Goal: Information Seeking & Learning: Learn about a topic

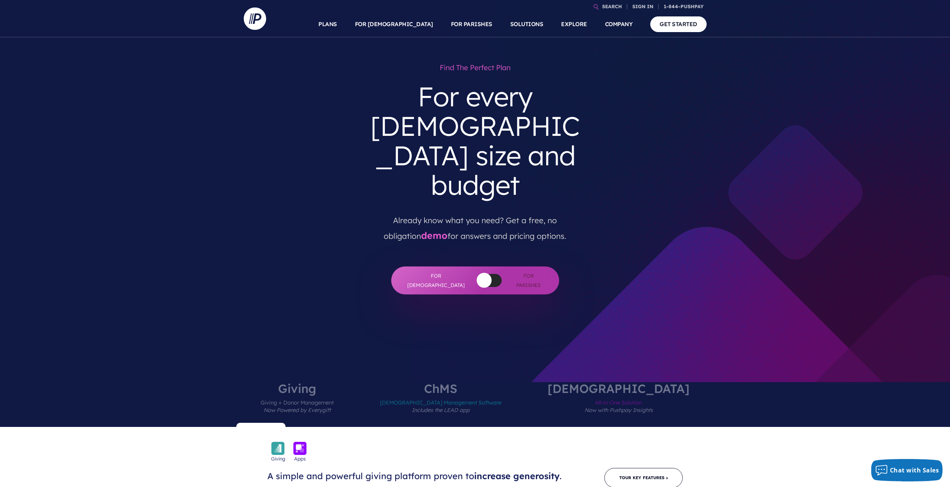
click at [476, 273] on button "button" at bounding box center [483, 280] width 15 height 15
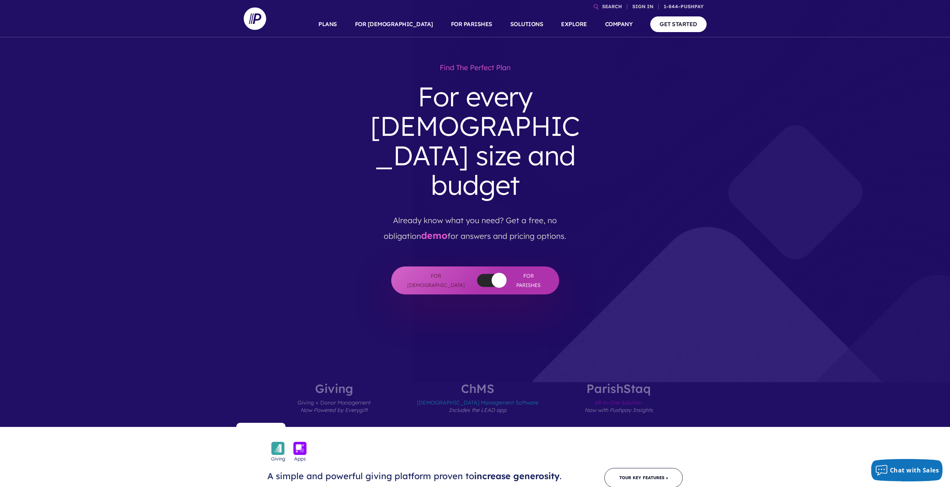
click at [477, 274] on div at bounding box center [489, 280] width 25 height 13
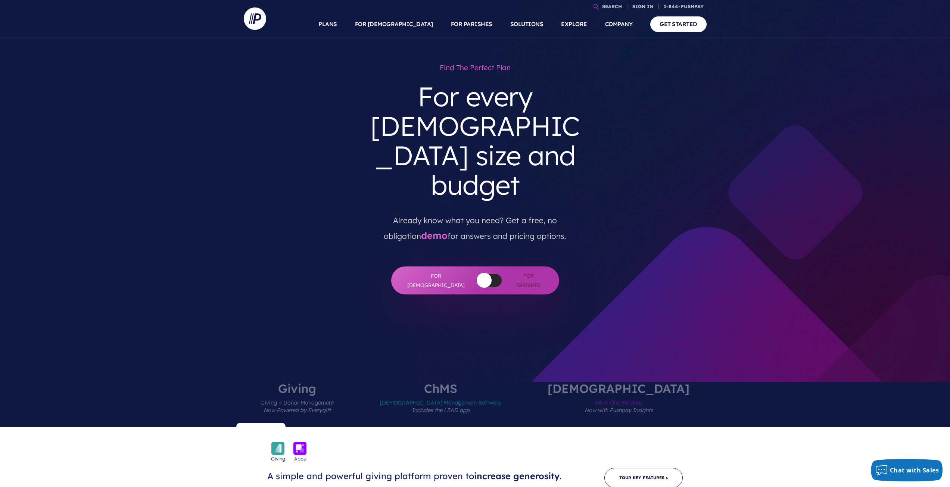
click at [476, 273] on button "button" at bounding box center [483, 280] width 15 height 15
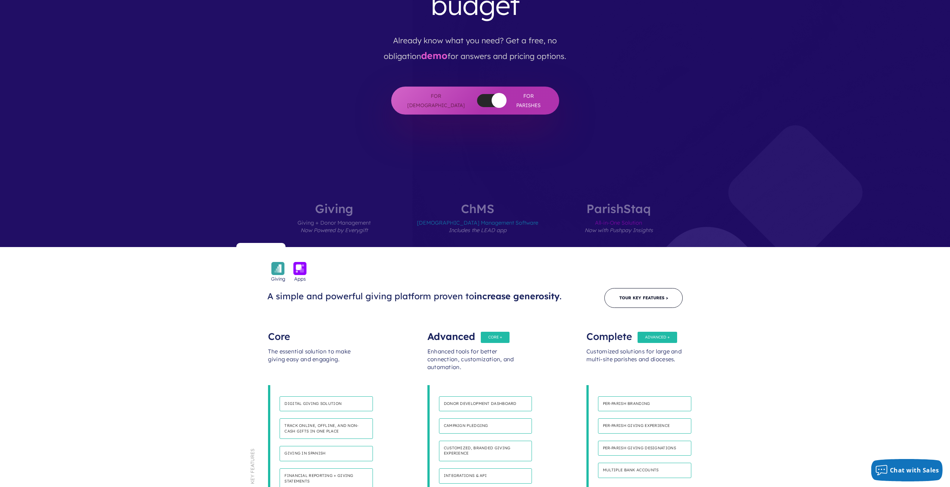
scroll to position [187, 0]
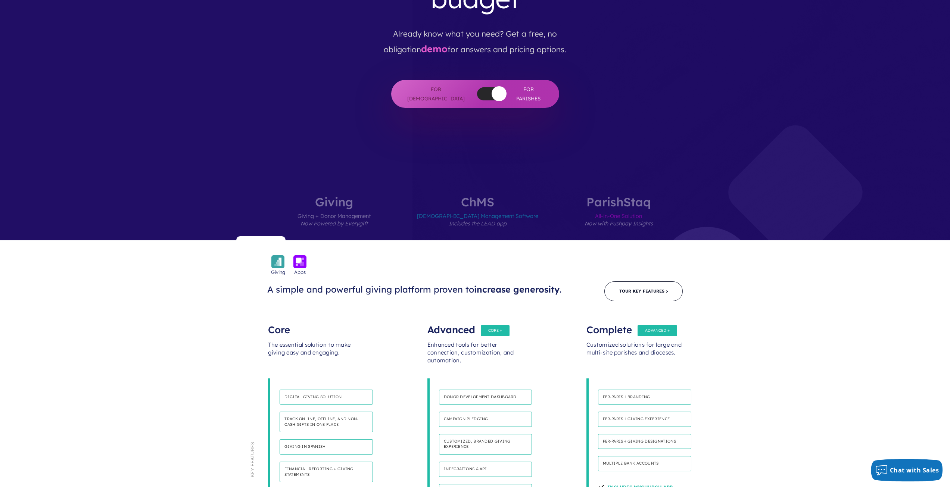
click at [476, 196] on label "[DEMOGRAPHIC_DATA] Management Software Includes the LEAD app" at bounding box center [477, 218] width 166 height 44
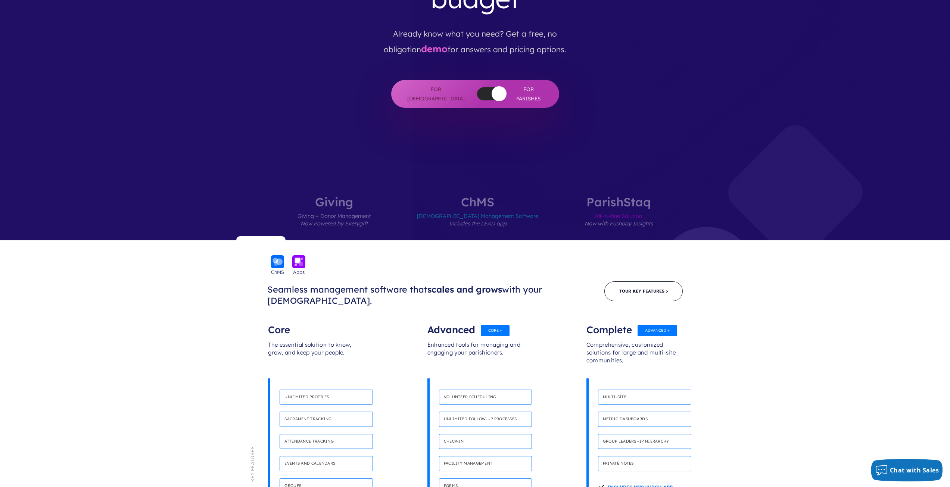
click at [393, 196] on label "Giving Giving + Donor Management Now Powered by Everygift" at bounding box center [334, 218] width 118 height 44
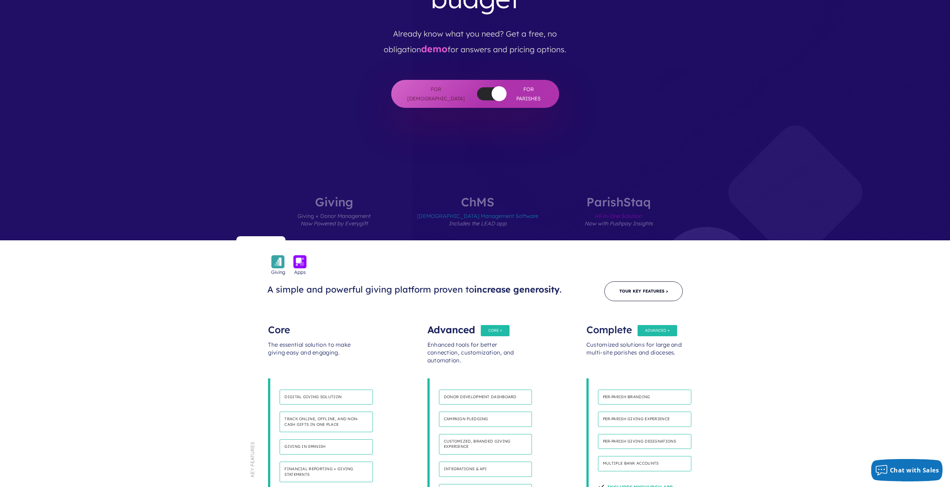
click at [485, 196] on label "[DEMOGRAPHIC_DATA] Management Software Includes the LEAD app" at bounding box center [477, 218] width 166 height 44
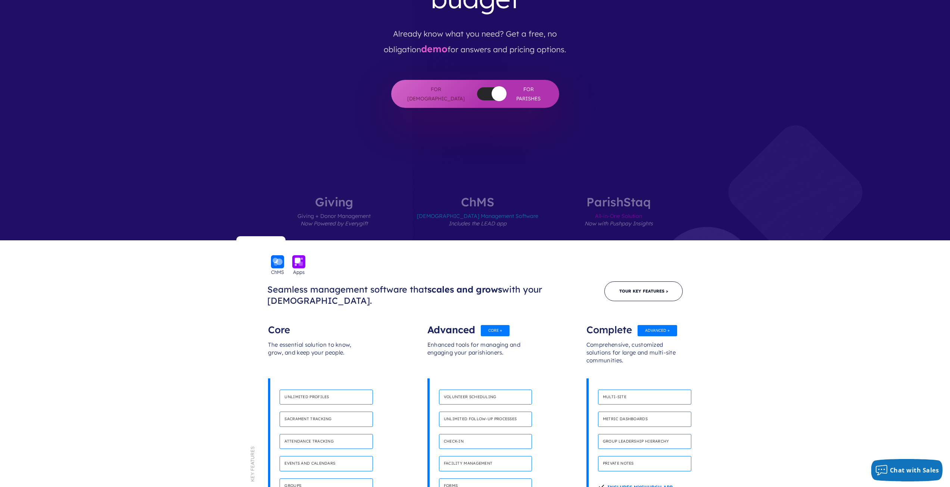
click at [574, 196] on label "[DEMOGRAPHIC_DATA] All-in-One Solution Now with Pushpay Insights" at bounding box center [618, 218] width 113 height 44
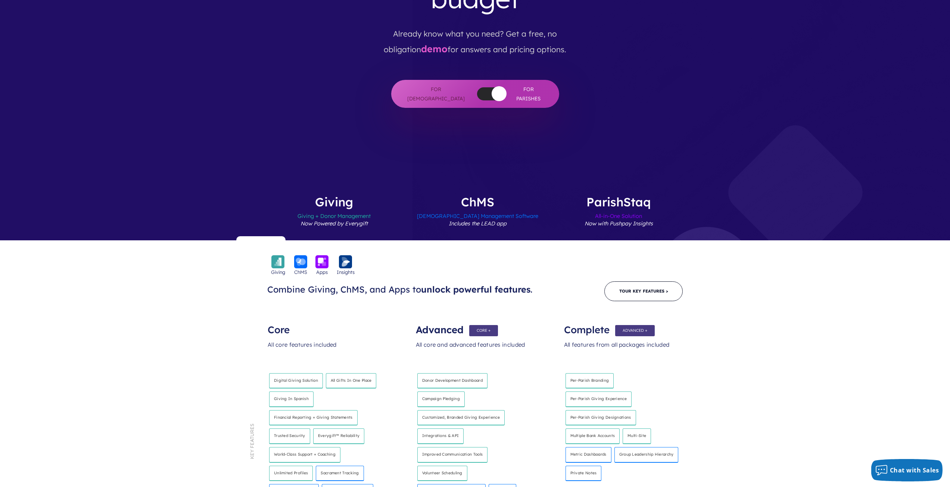
click at [524, 196] on label "[DEMOGRAPHIC_DATA] Management Software Includes the LEAD app" at bounding box center [477, 218] width 166 height 44
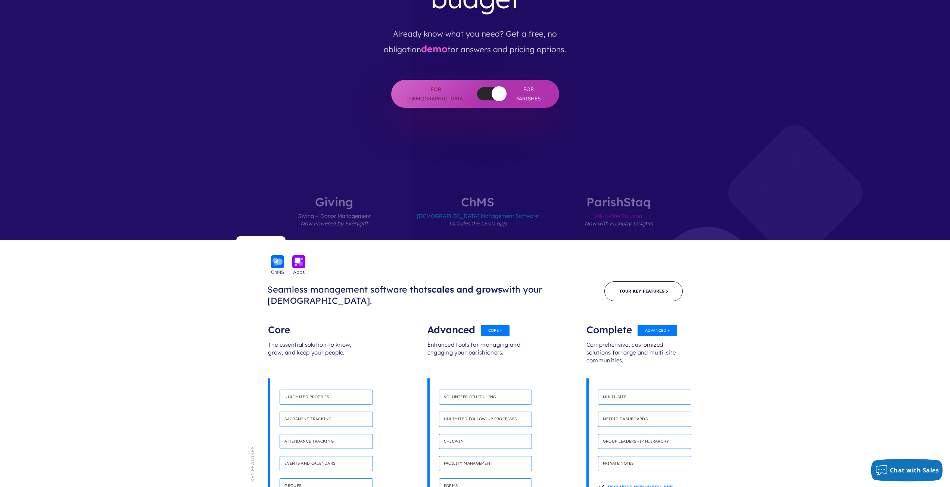
click at [593, 196] on label "[DEMOGRAPHIC_DATA] All-in-One Solution Now with Pushpay Insights" at bounding box center [618, 218] width 113 height 44
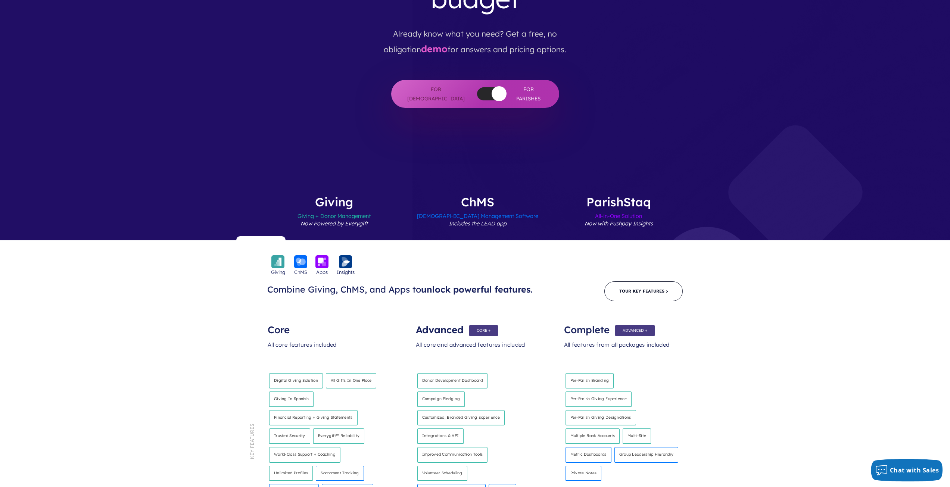
click at [446, 196] on label "[DEMOGRAPHIC_DATA] Management Software Includes the LEAD app" at bounding box center [477, 218] width 166 height 44
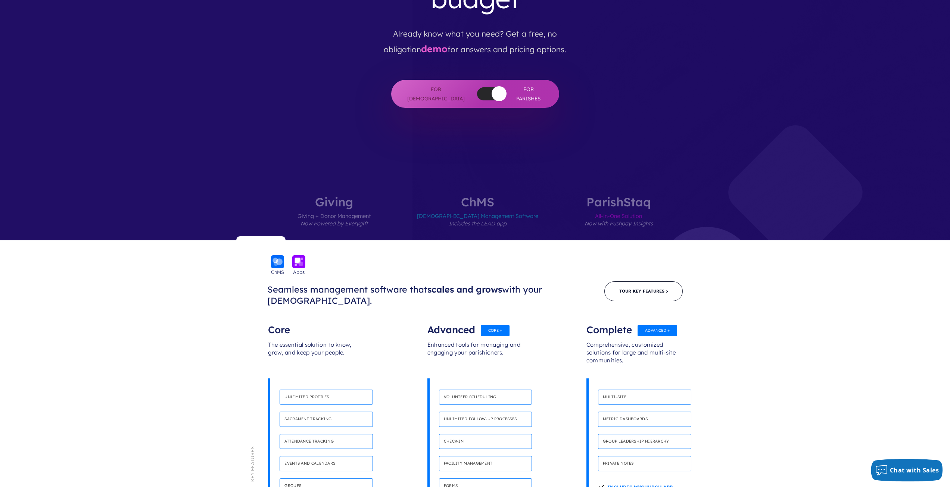
click at [386, 196] on label "Giving Giving + Donor Management Now Powered by Everygift" at bounding box center [334, 218] width 118 height 44
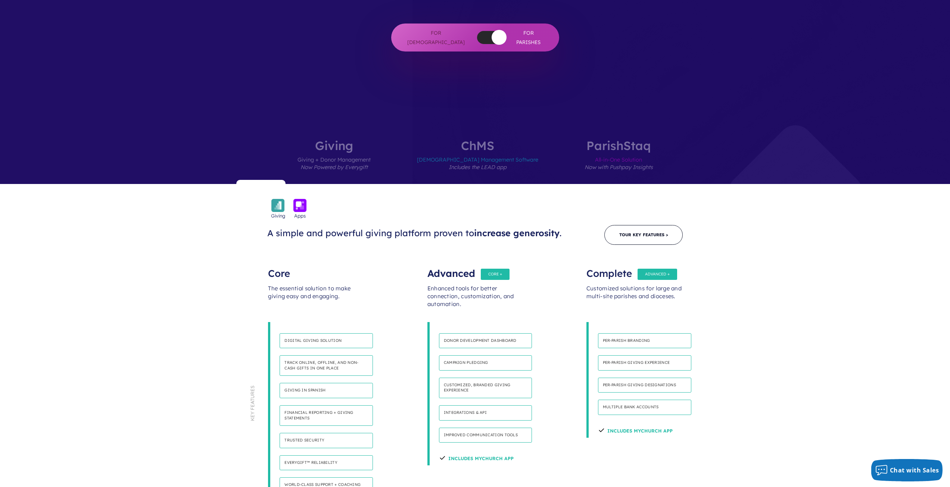
scroll to position [261, 0]
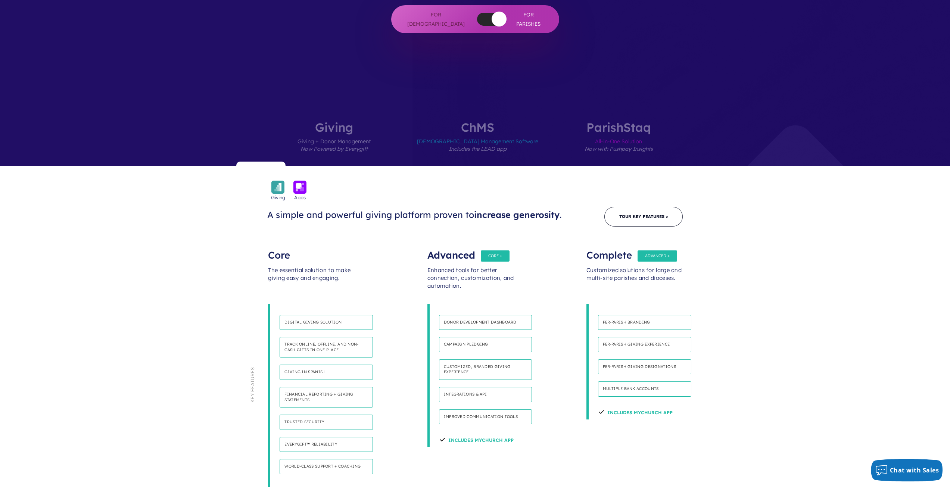
click at [479, 133] on span "[DEMOGRAPHIC_DATA] Management Software Includes the LEAD app" at bounding box center [477, 149] width 121 height 32
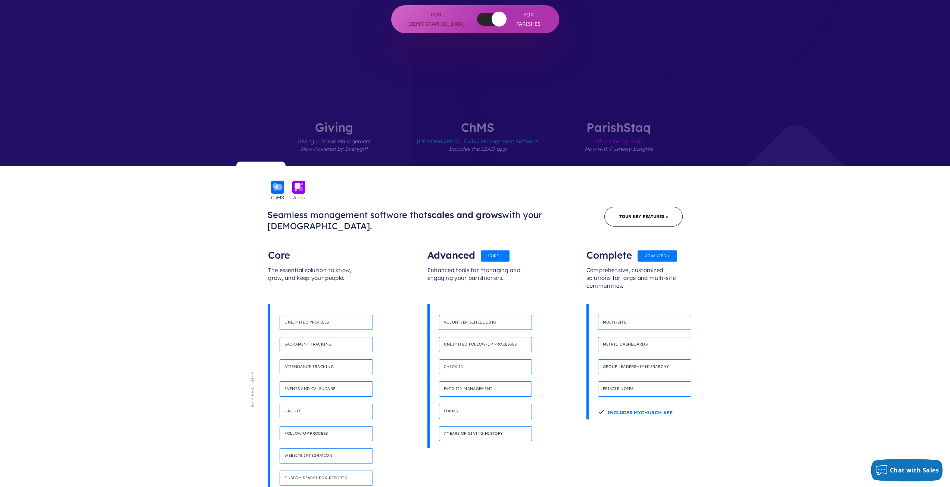
click at [584, 133] on span "All-in-One Solution Now with Pushpay Insights" at bounding box center [618, 149] width 68 height 32
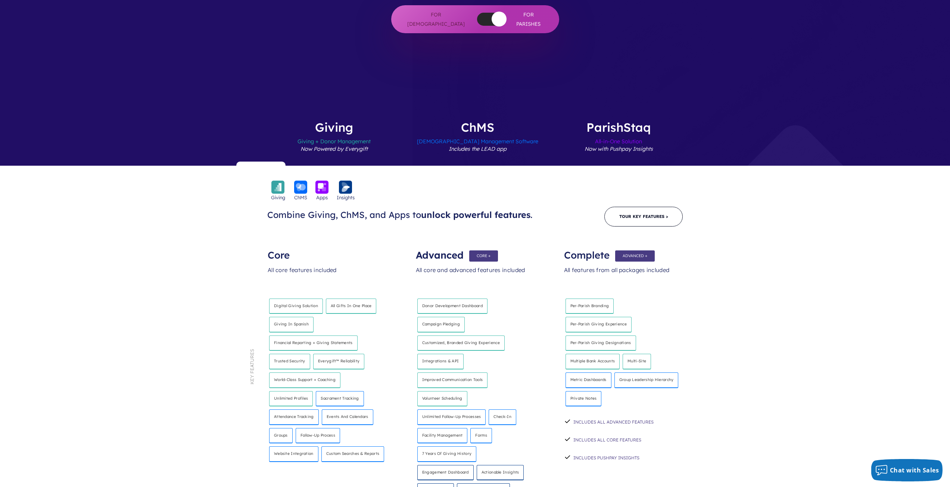
click at [447, 133] on span "[DEMOGRAPHIC_DATA] Management Software Includes the LEAD app" at bounding box center [477, 149] width 121 height 32
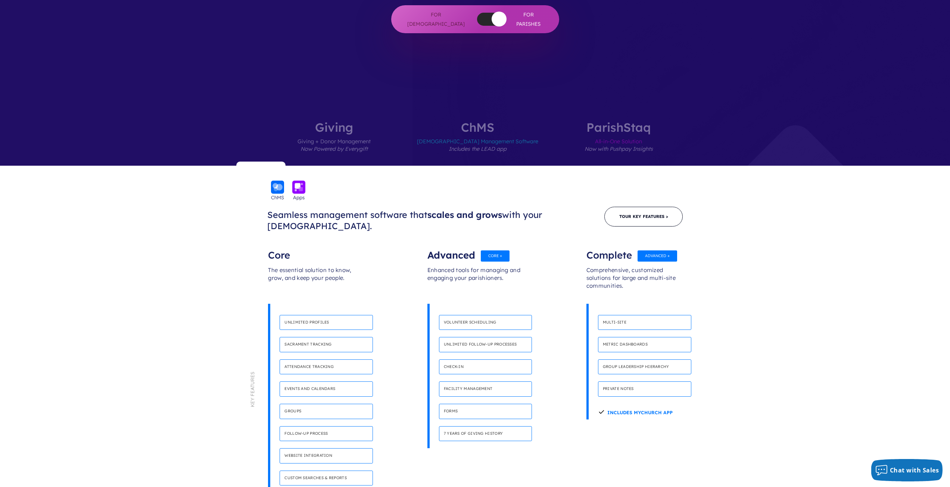
click at [354, 133] on span "Giving + Donor Management Now Powered by Everygift" at bounding box center [333, 149] width 73 height 32
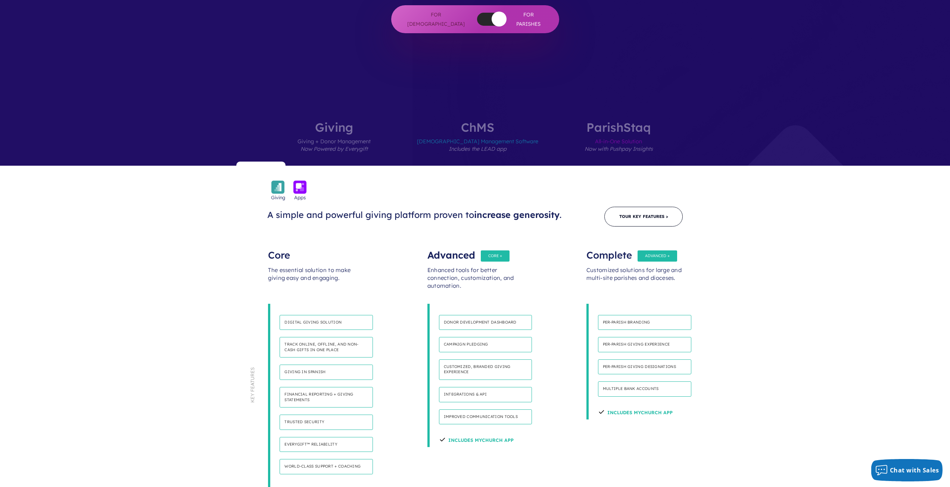
click at [457, 133] on span "[DEMOGRAPHIC_DATA] Management Software Includes the LEAD app" at bounding box center [477, 149] width 121 height 32
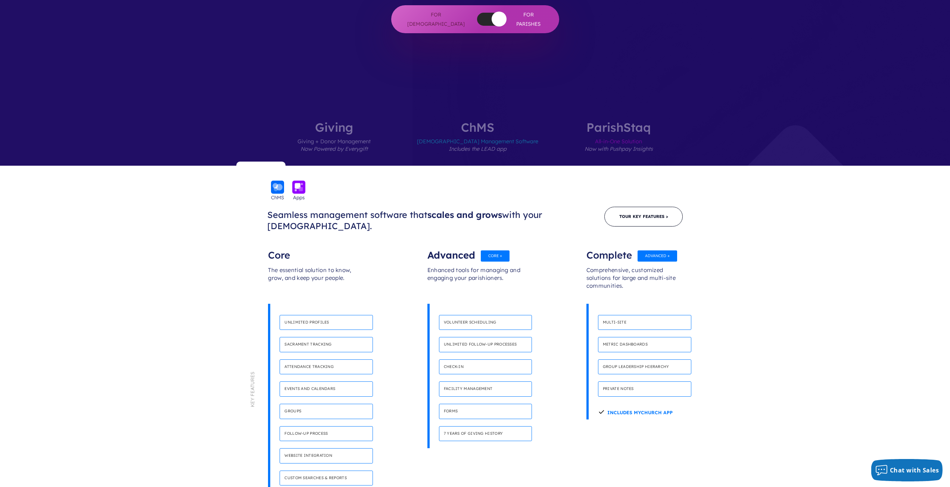
click at [371, 133] on span "Giving + Donor Management Now Powered by Everygift" at bounding box center [333, 149] width 73 height 32
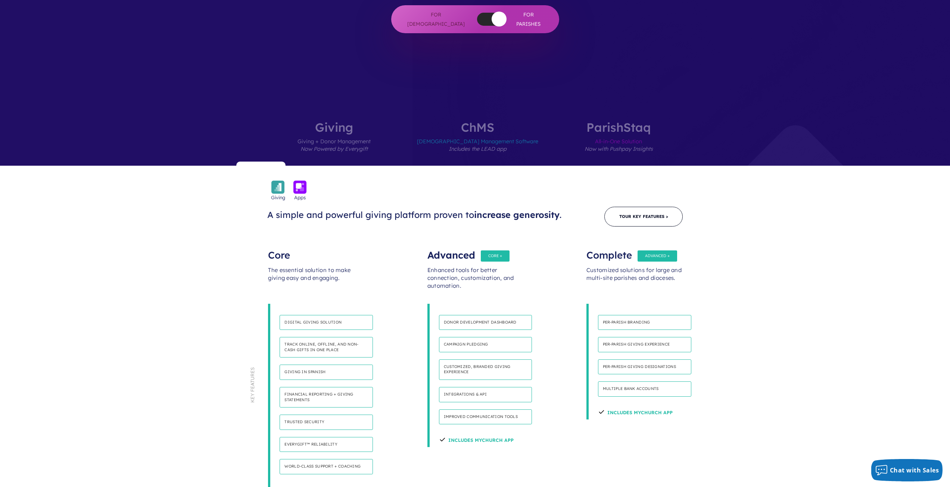
click at [483, 133] on span "[DEMOGRAPHIC_DATA] Management Software Includes the LEAD app" at bounding box center [477, 149] width 121 height 32
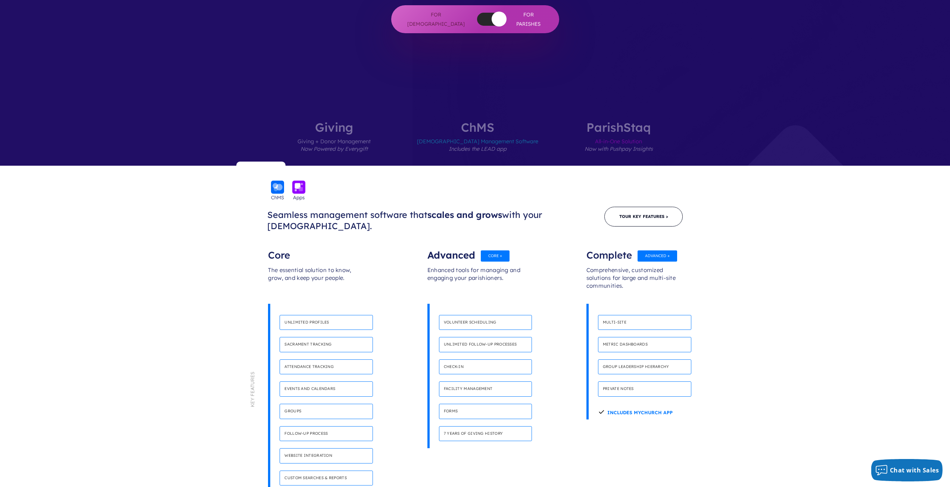
click at [562, 121] on label "[DEMOGRAPHIC_DATA] All-in-One Solution Now with Pushpay Insights" at bounding box center [618, 143] width 113 height 44
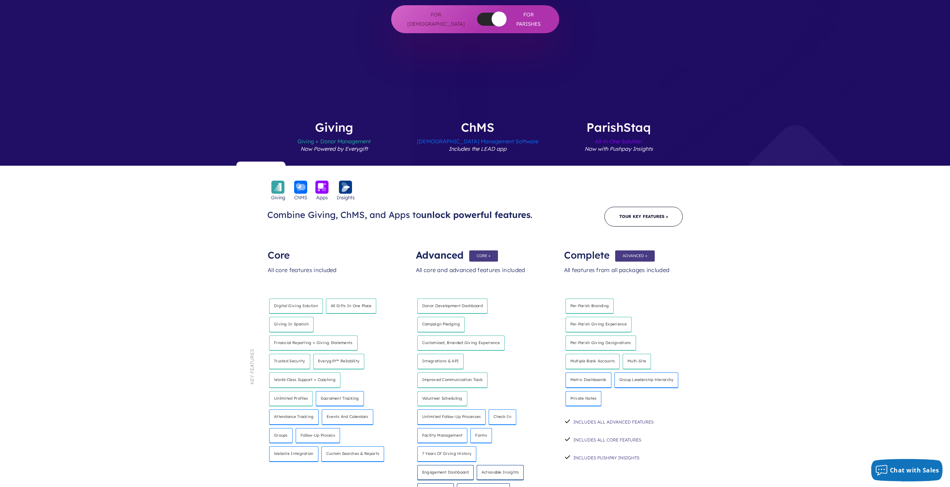
click at [294, 299] on h4 "Digital giving solution" at bounding box center [296, 307] width 54 height 16
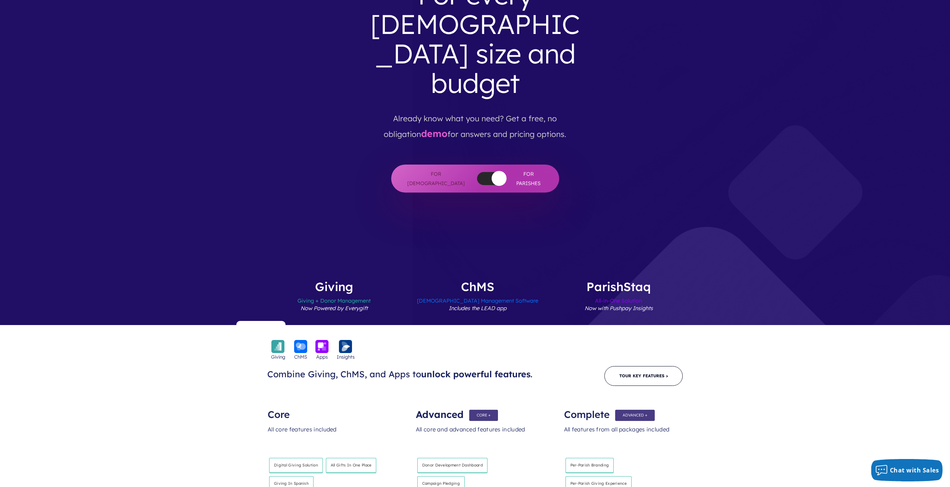
scroll to position [0, 0]
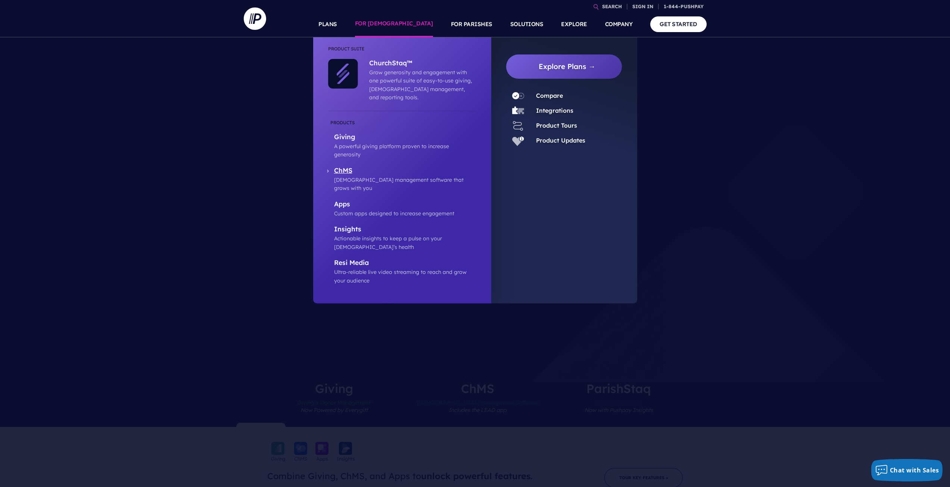
click at [387, 166] on p "ChMS" at bounding box center [405, 170] width 142 height 9
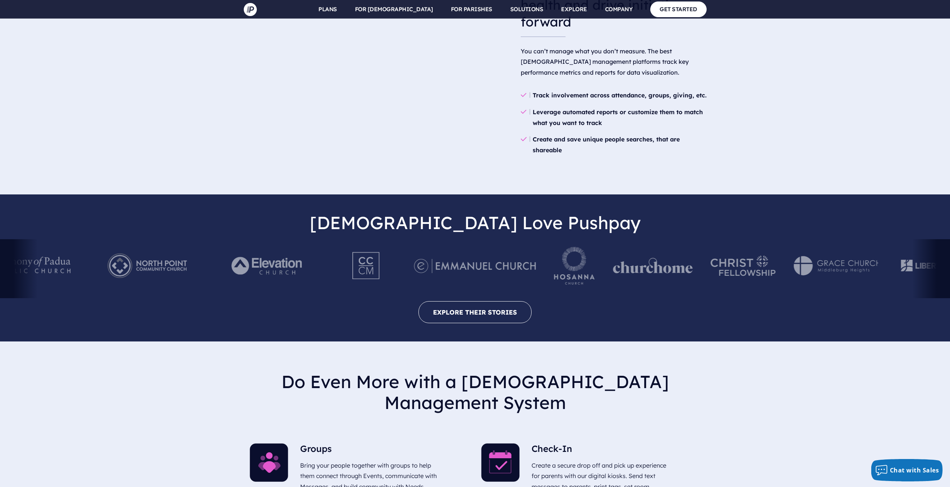
scroll to position [1455, 0]
